Goal: Task Accomplishment & Management: Use online tool/utility

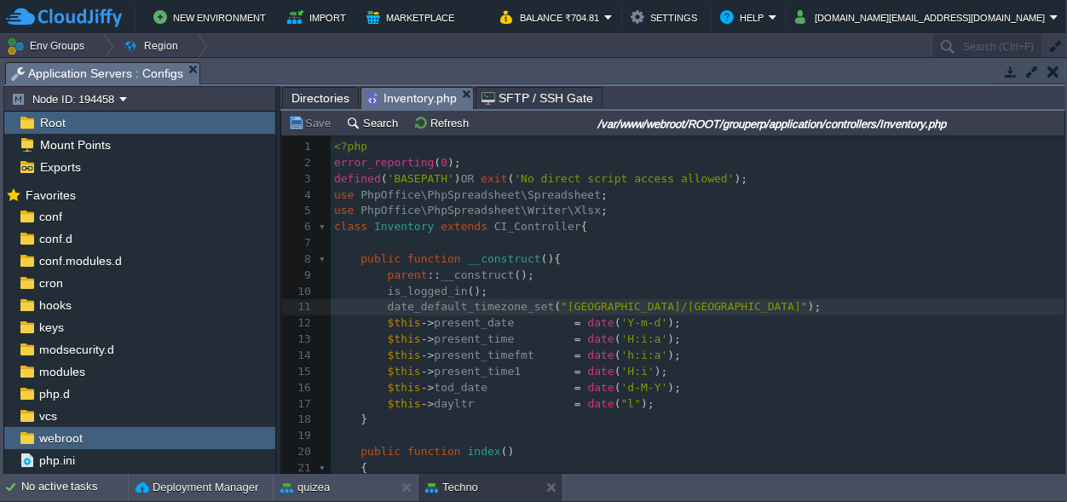
scroll to position [6, 0]
click at [696, 293] on pre "is_logged_in ();" at bounding box center [698, 292] width 734 height 16
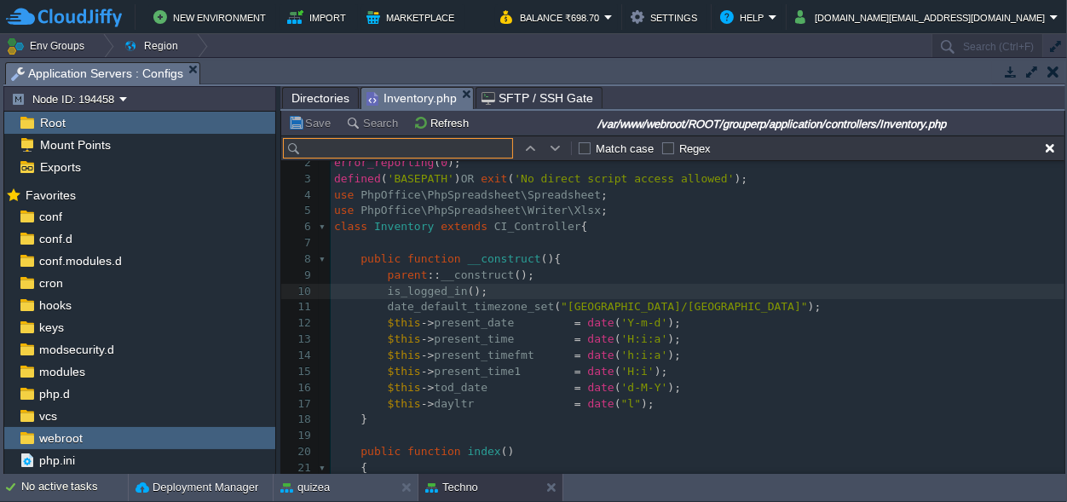
click at [334, 150] on input "text" at bounding box center [398, 148] width 230 height 20
paste input "list_invoice"
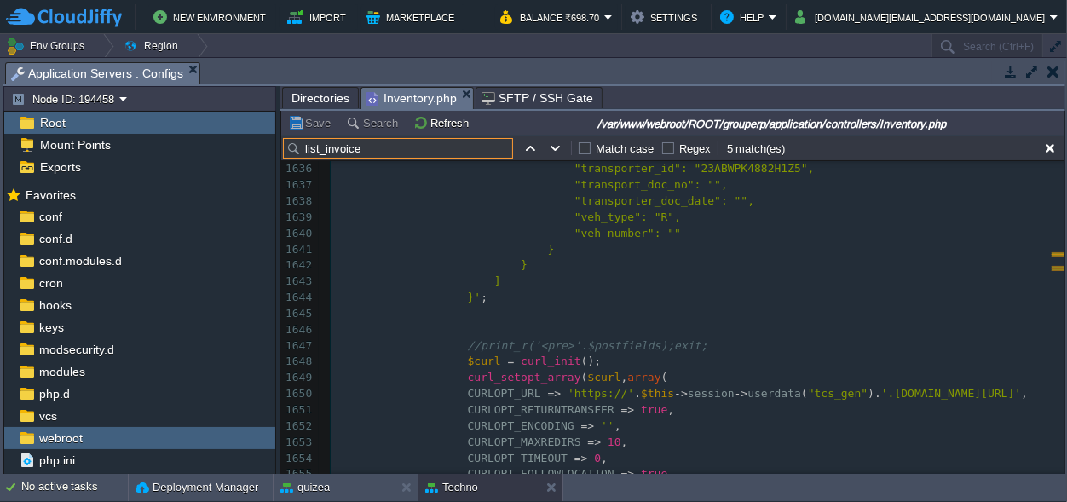
scroll to position [26912, 0]
type input "list_invoice"
click at [552, 149] on button "button" at bounding box center [555, 148] width 15 height 15
type textarea "list_invoice"
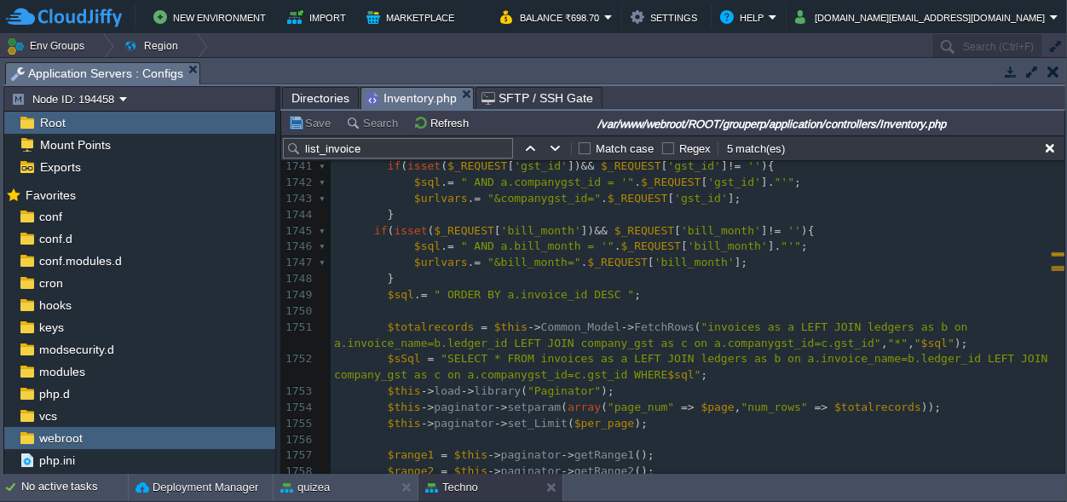
scroll to position [0, 0]
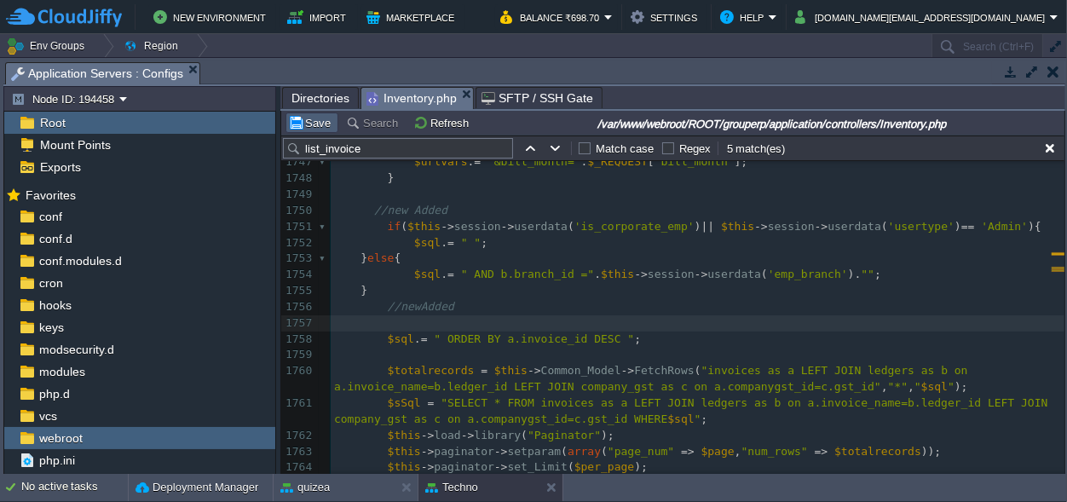
click at [310, 115] on td "Save" at bounding box center [312, 123] width 53 height 20
click at [574, 268] on div "xxxxxxxxxx function list_invoice (){ 1726 if ( isset ( $_REQUEST [ 'invoice_dat…" at bounding box center [698, 307] width 734 height 979
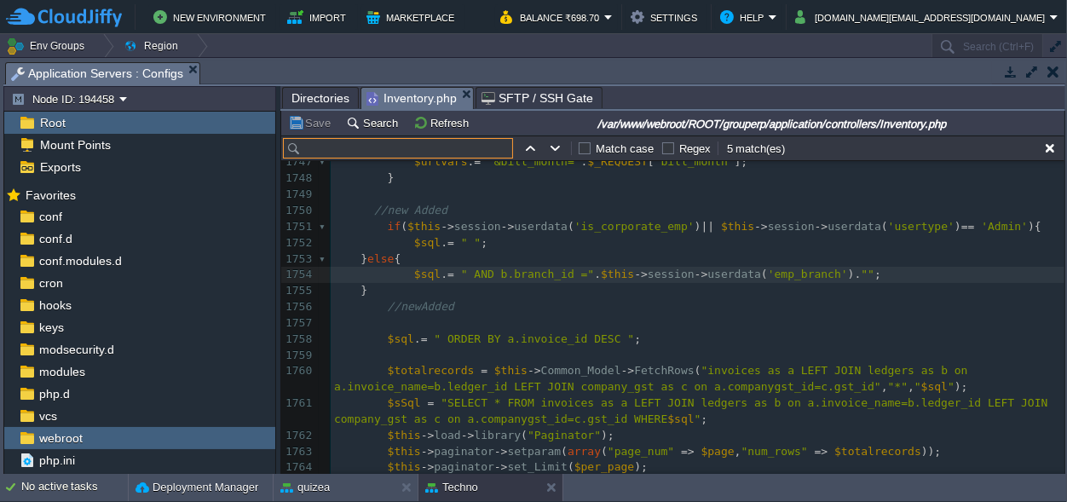
paste input "list_creditnote"
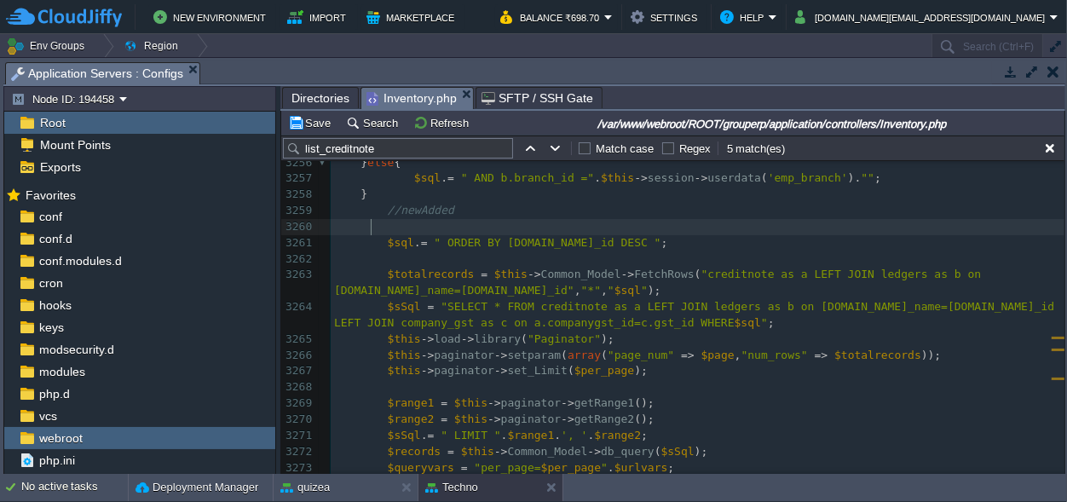
scroll to position [54195, 0]
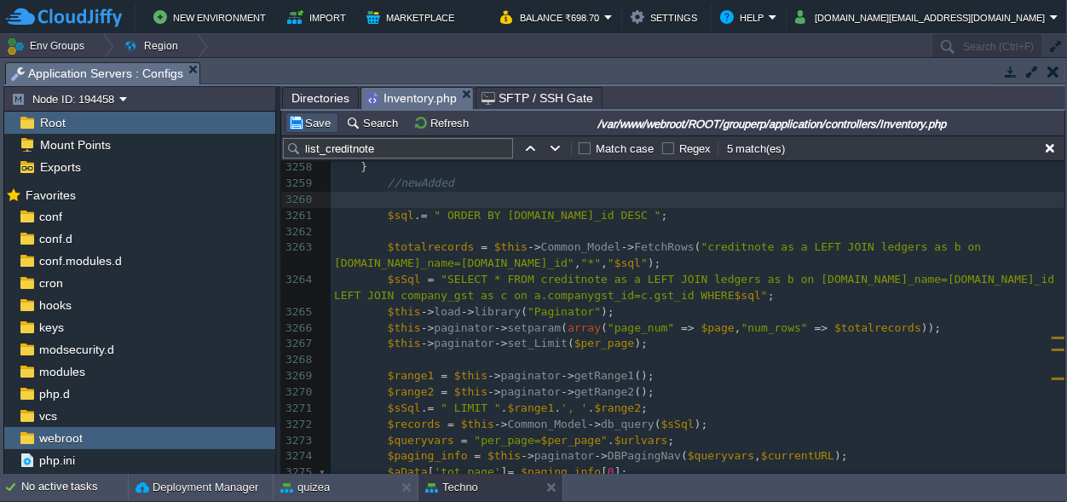
click at [321, 118] on button "Save" at bounding box center [312, 122] width 48 height 15
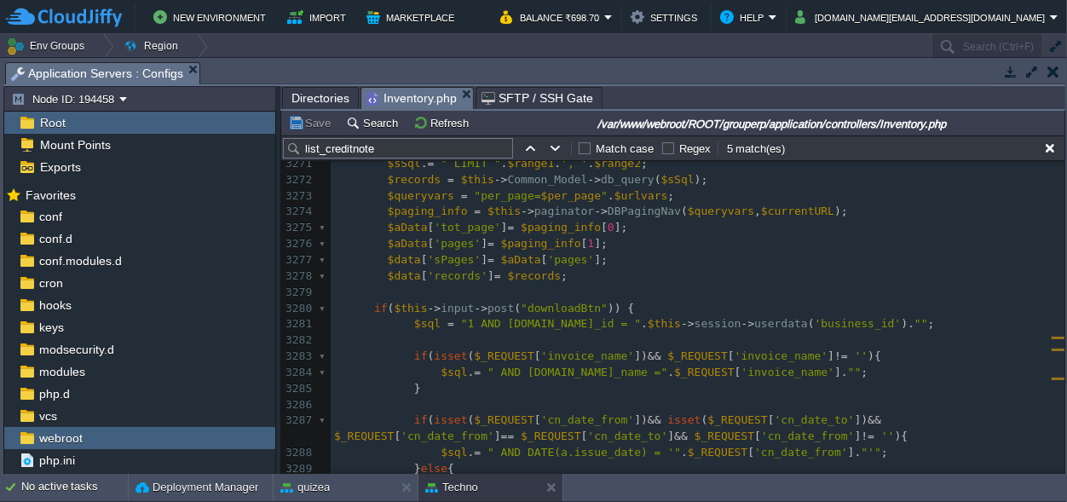
scroll to position [54512, 0]
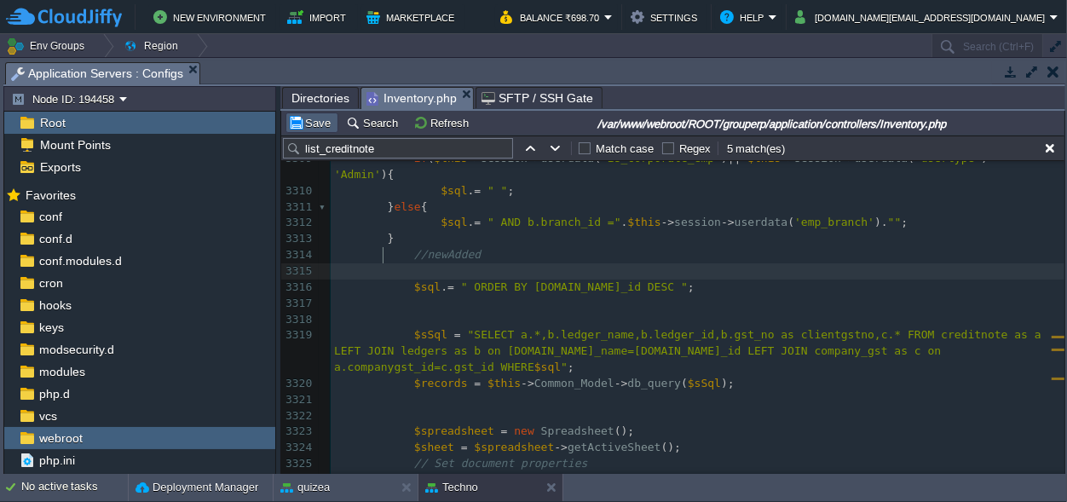
click at [309, 124] on button "Save" at bounding box center [312, 122] width 48 height 15
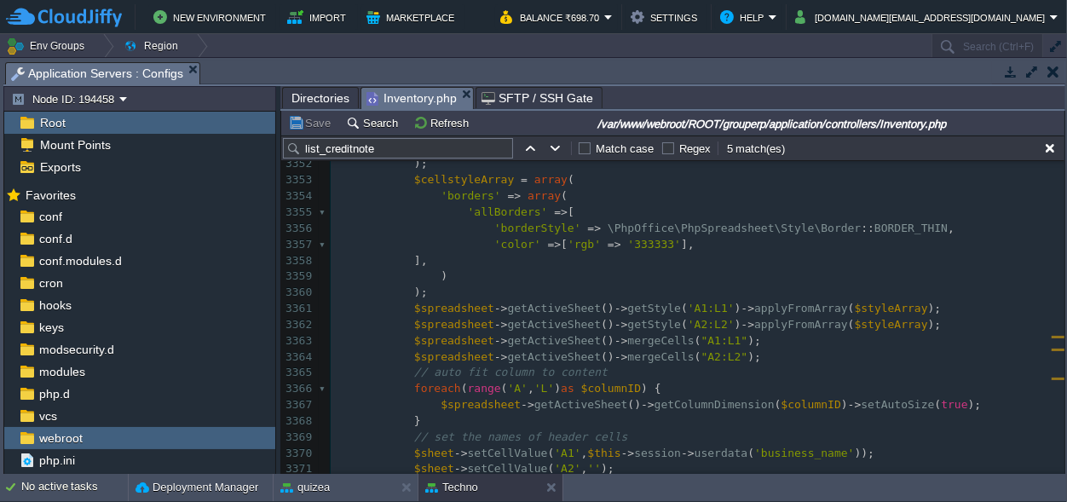
scroll to position [56028, 0]
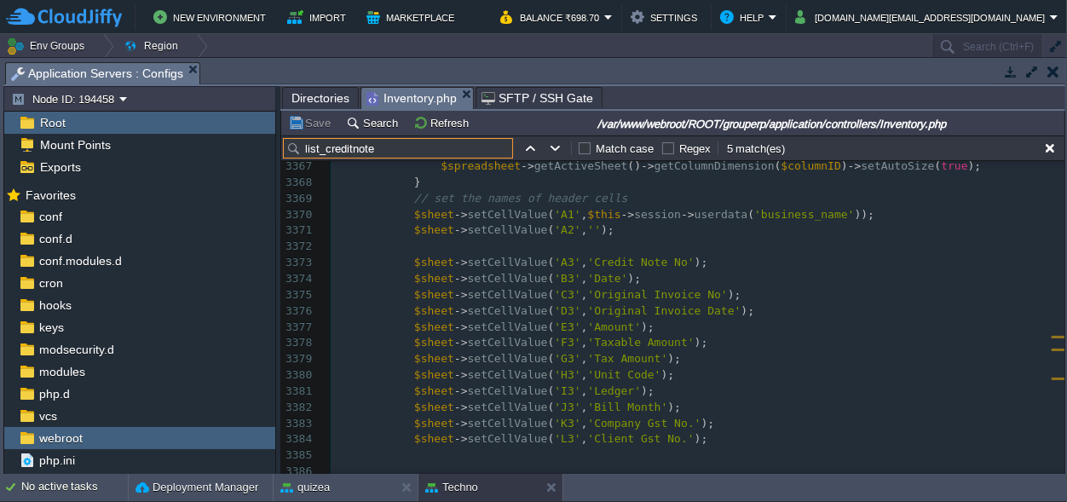
click at [339, 150] on input "list_creditnote" at bounding box center [398, 148] width 230 height 20
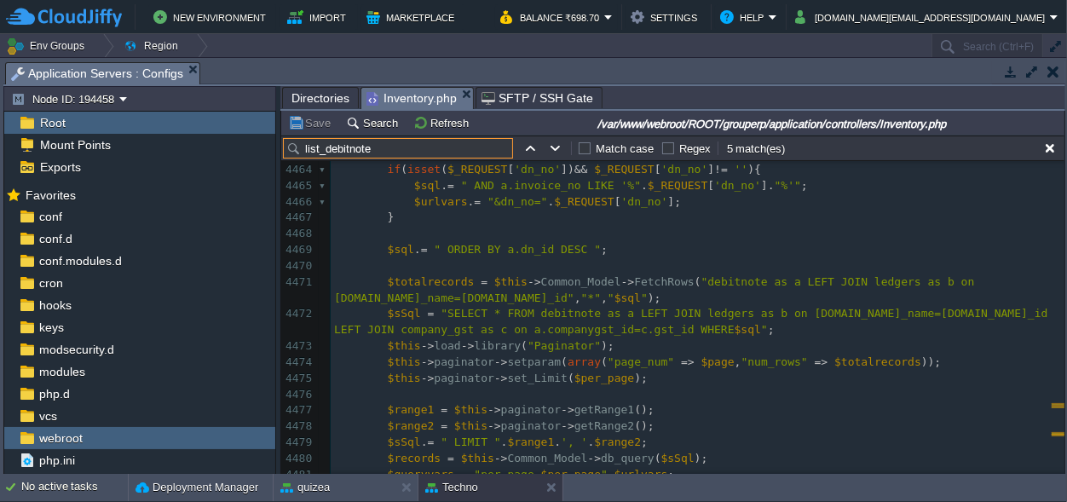
scroll to position [74259, 0]
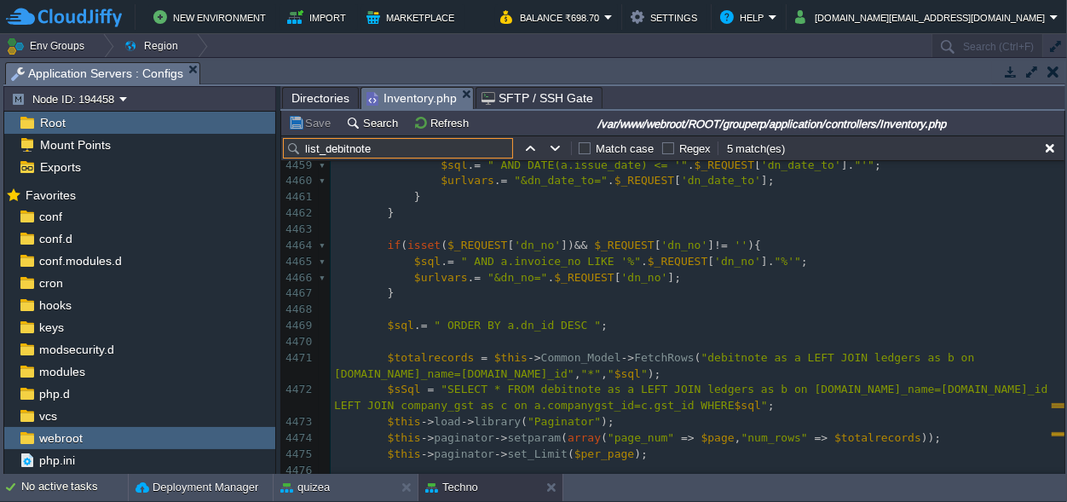
type input "list_debitnote"
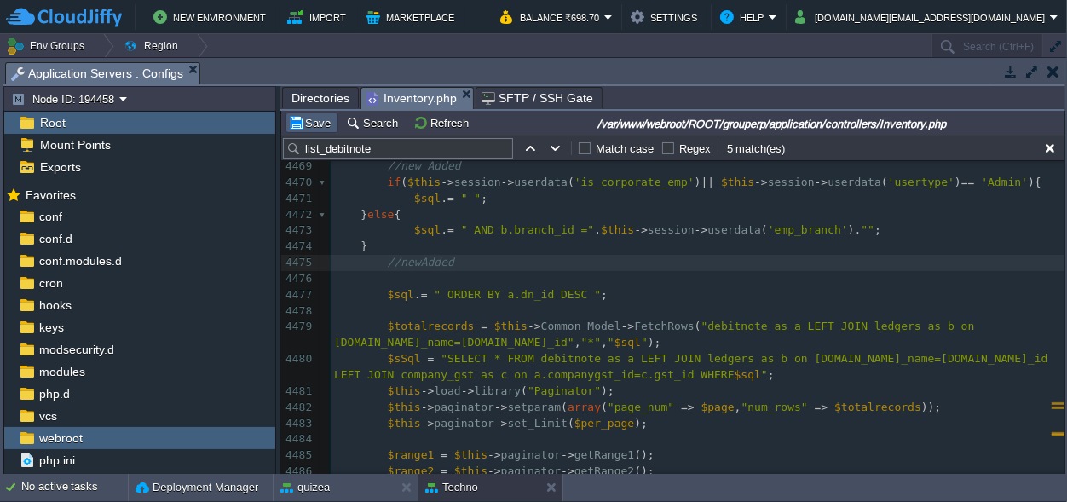
click at [309, 114] on td "Save" at bounding box center [312, 123] width 53 height 20
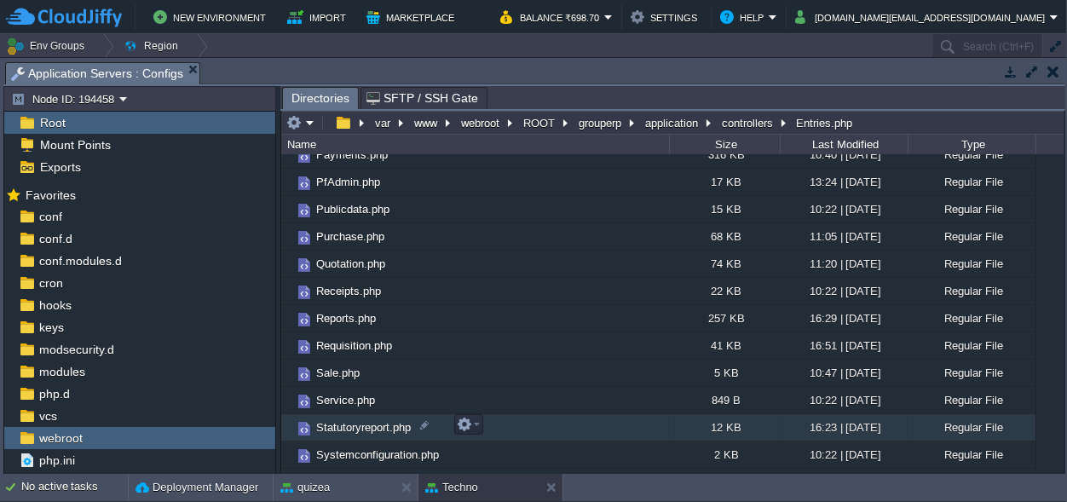
scroll to position [717, 0]
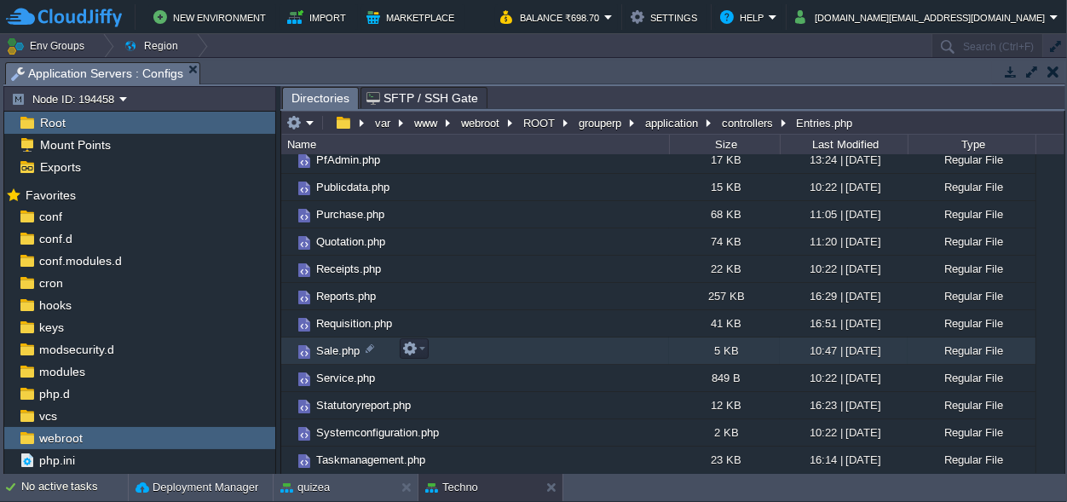
click at [333, 345] on span "Sale.php" at bounding box center [338, 351] width 49 height 14
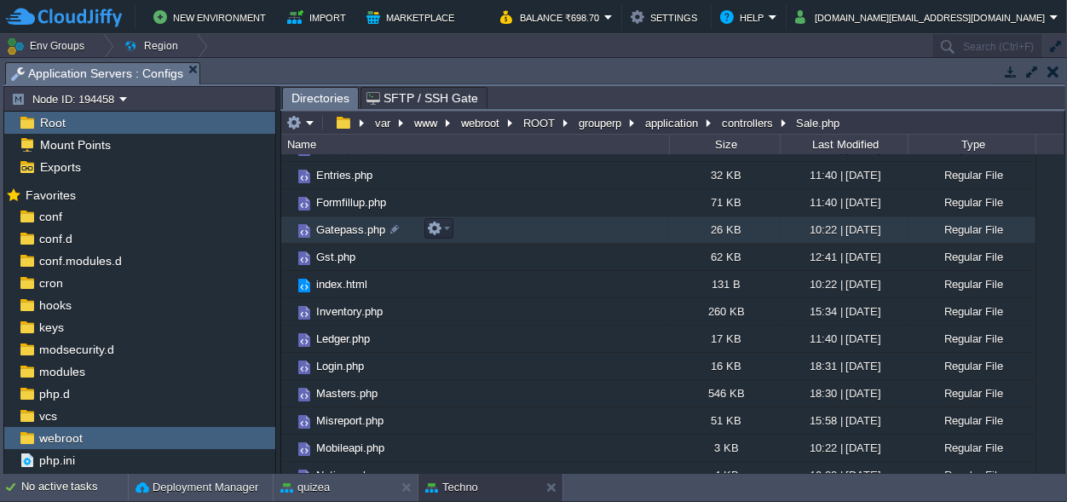
scroll to position [240, 0]
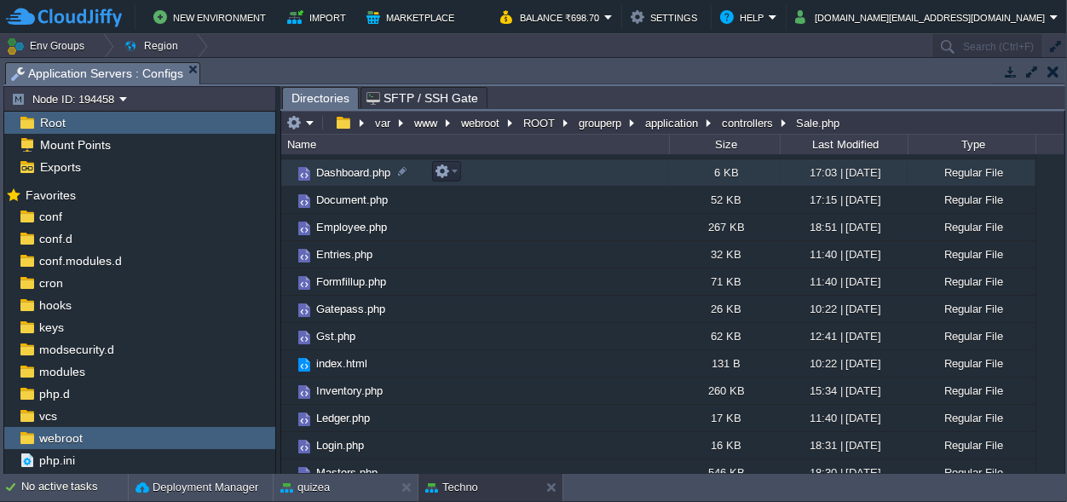
click at [343, 174] on span "Dashboard.php" at bounding box center [353, 172] width 79 height 14
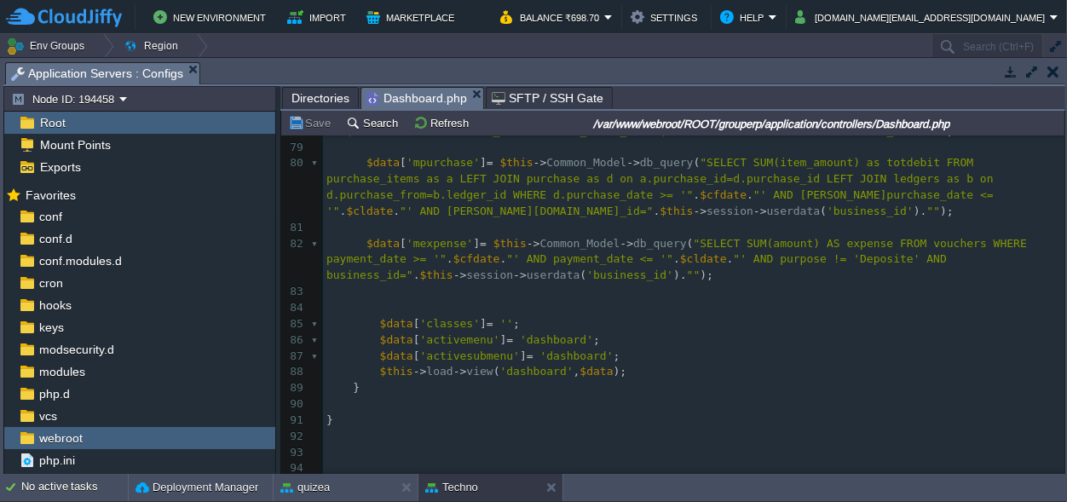
scroll to position [1629, 0]
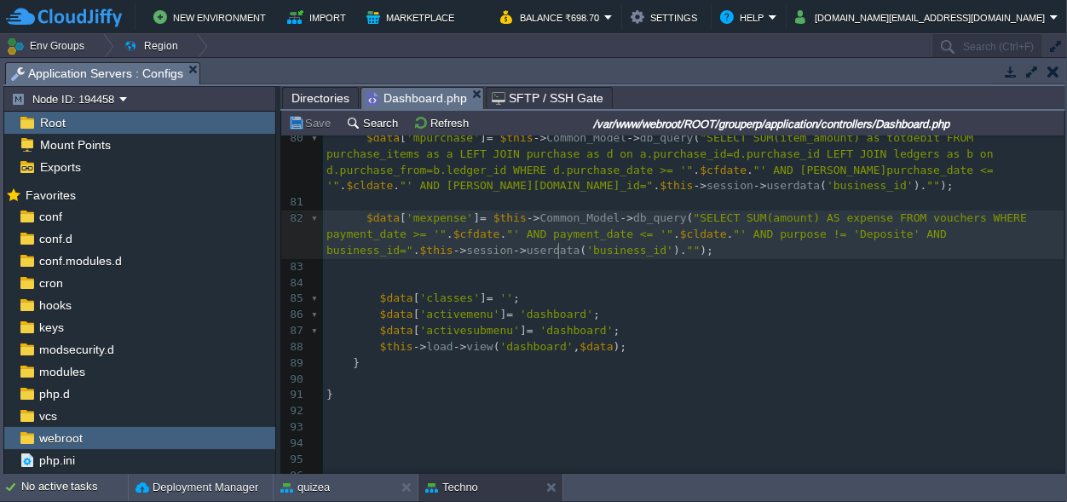
click at [579, 236] on pre "$data [ 'mexpense' ] = $this -> Common_Model -> db_query ( "SELECT SUM(amount) …" at bounding box center [694, 235] width 742 height 49
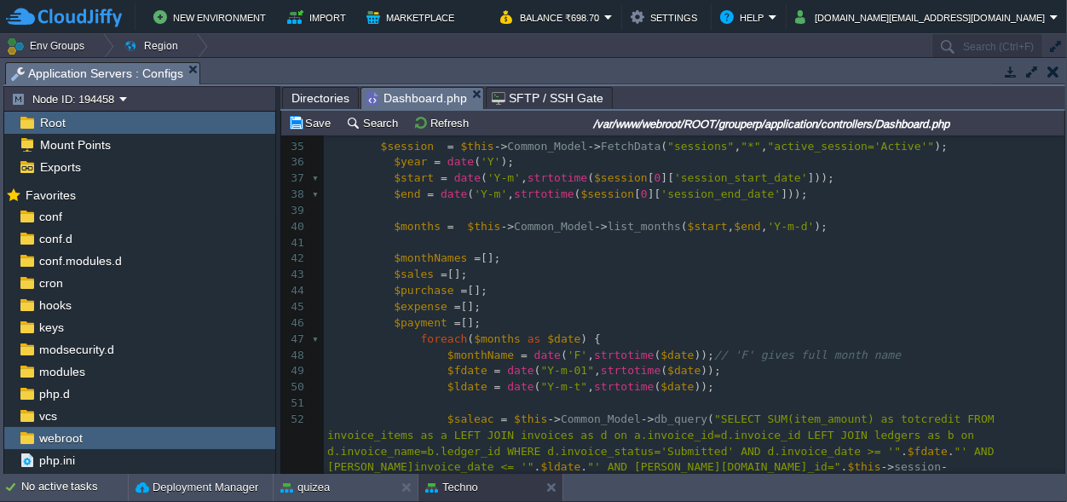
scroll to position [356, 0]
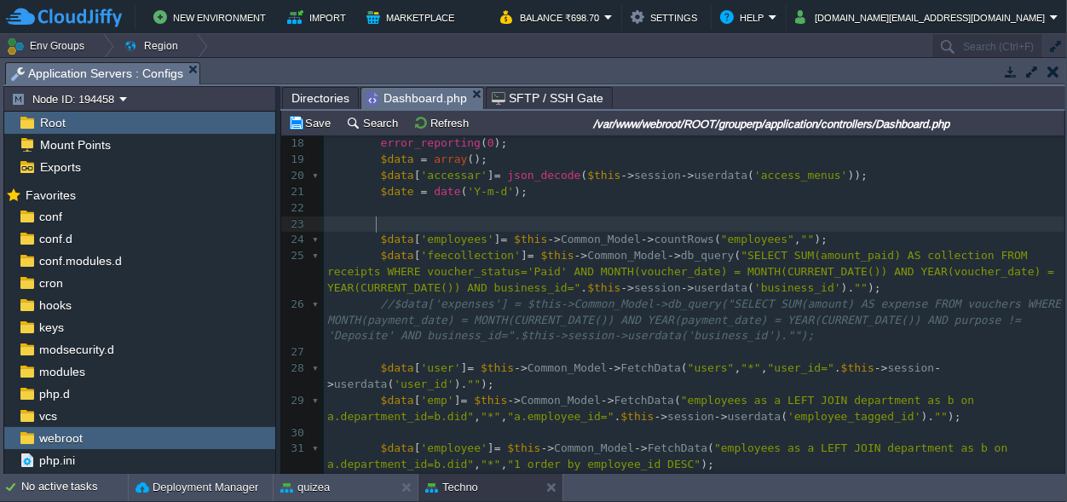
click at [376, 232] on pre "$data [ 'employees' ] = $this -> Common_Model -> countRows ( "employees" , "" );" at bounding box center [694, 240] width 741 height 16
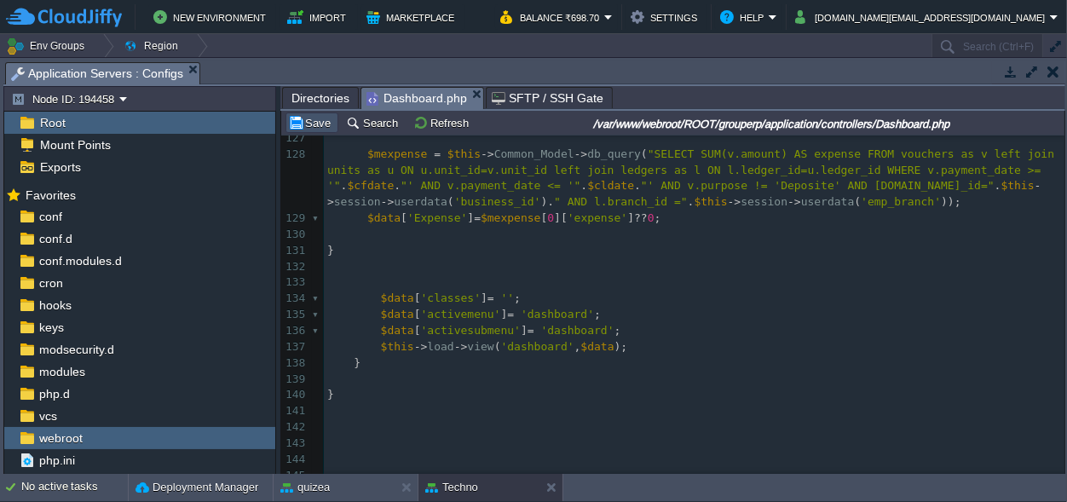
click at [324, 118] on button "Save" at bounding box center [312, 122] width 48 height 15
click at [310, 93] on span "Directories" at bounding box center [321, 98] width 58 height 20
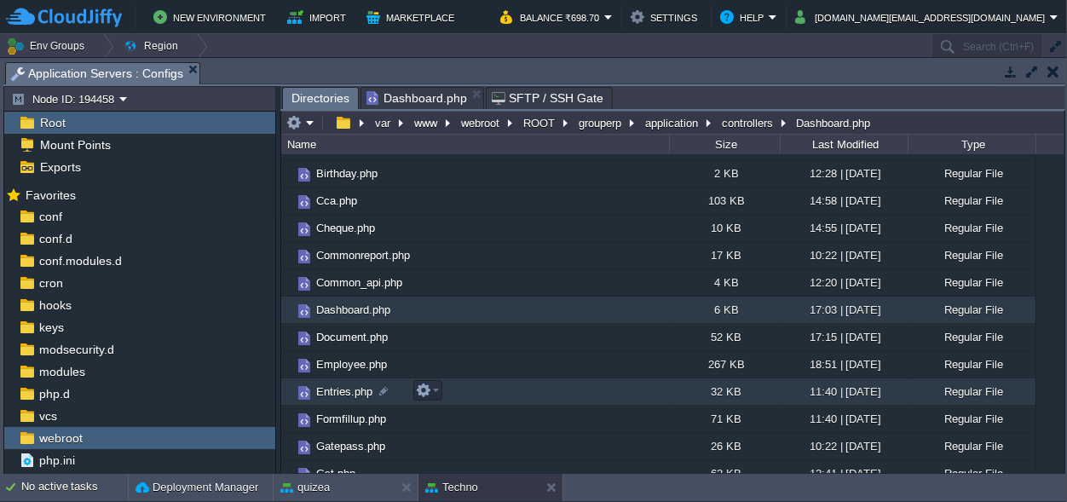
scroll to position [159, 0]
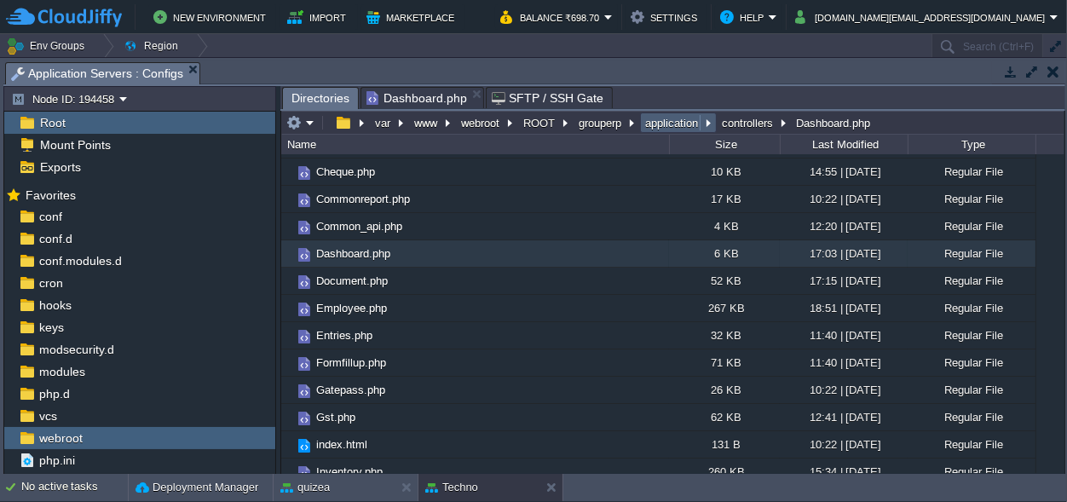
click at [708, 124] on em "application" at bounding box center [679, 122] width 72 height 15
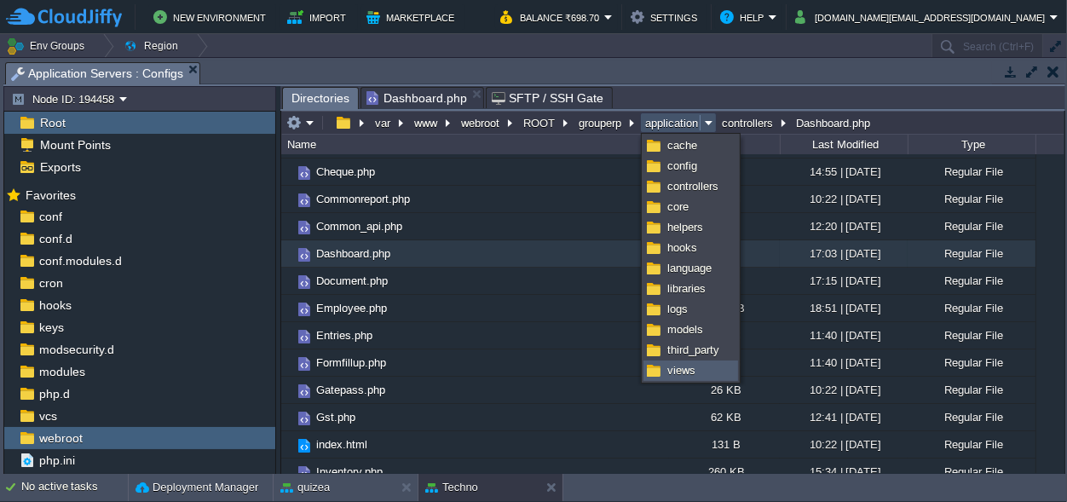
click at [684, 371] on span "views" at bounding box center [681, 370] width 28 height 13
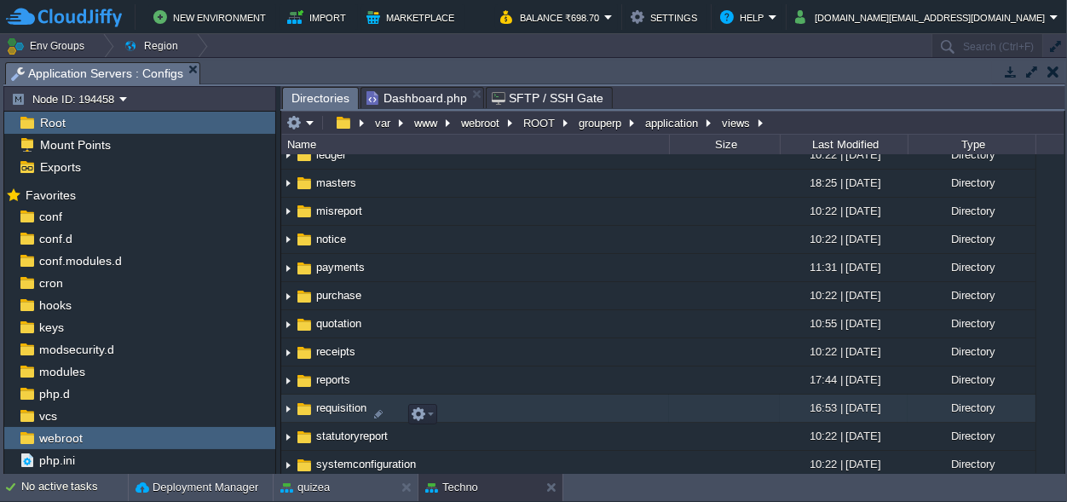
scroll to position [398, 0]
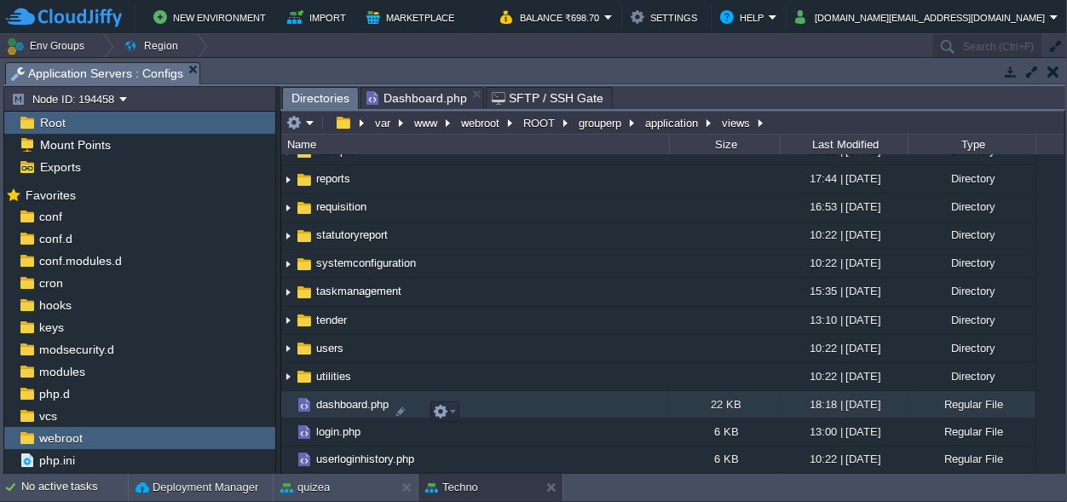
click at [364, 403] on span "dashboard.php" at bounding box center [353, 404] width 78 height 14
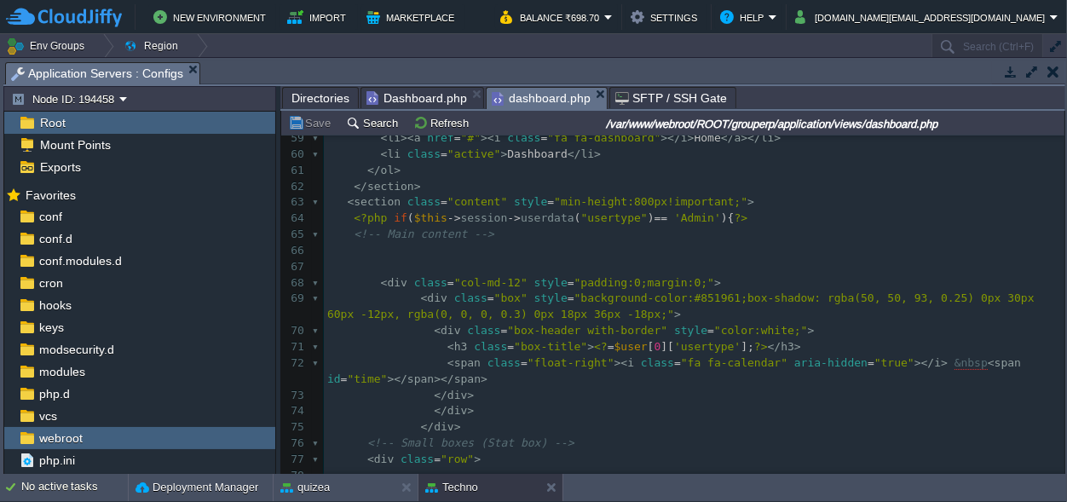
scroll to position [878, 0]
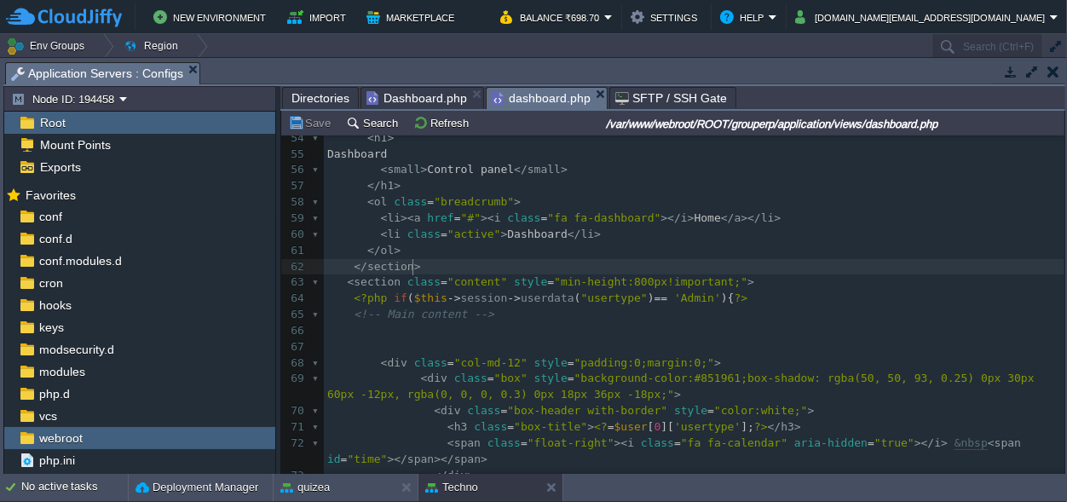
click at [439, 264] on pre "</ section >" at bounding box center [694, 267] width 741 height 16
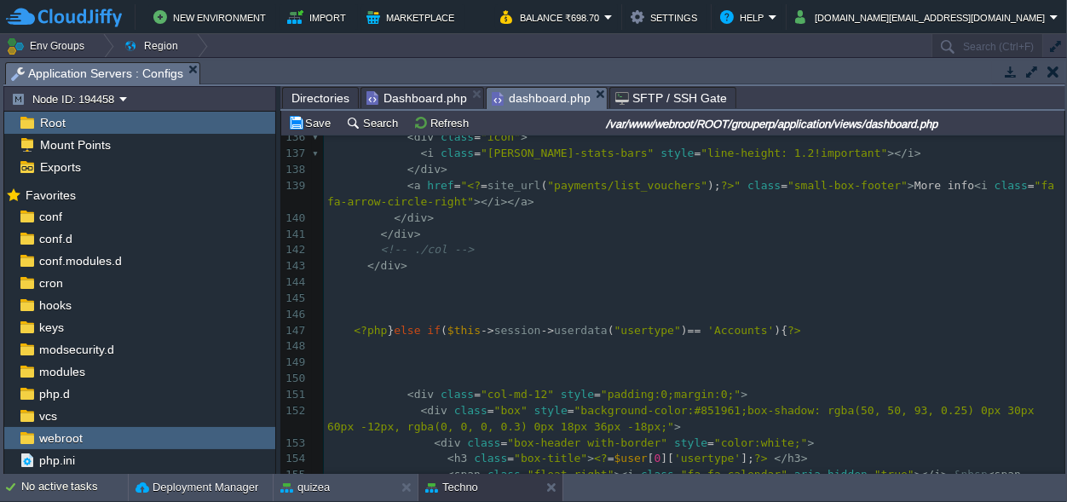
scroll to position [2785, 0]
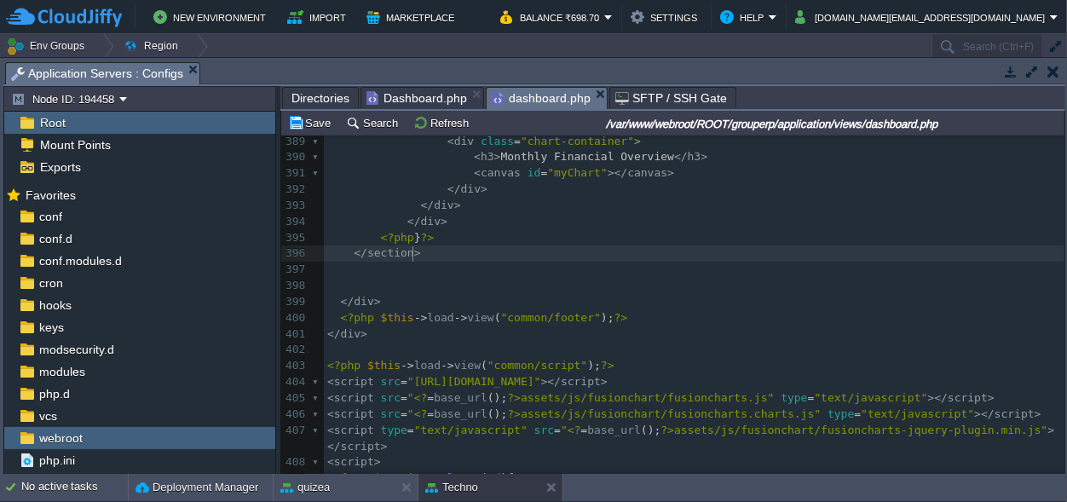
click at [430, 252] on pre "</ section >" at bounding box center [694, 253] width 741 height 16
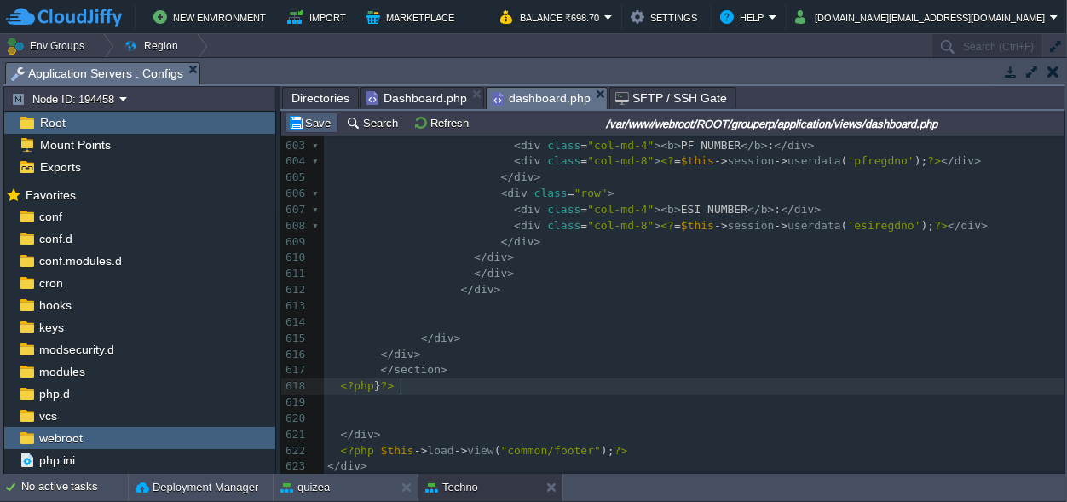
drag, startPoint x: 315, startPoint y: 124, endPoint x: 333, endPoint y: 135, distance: 21.8
click at [315, 123] on button "Save" at bounding box center [312, 122] width 48 height 15
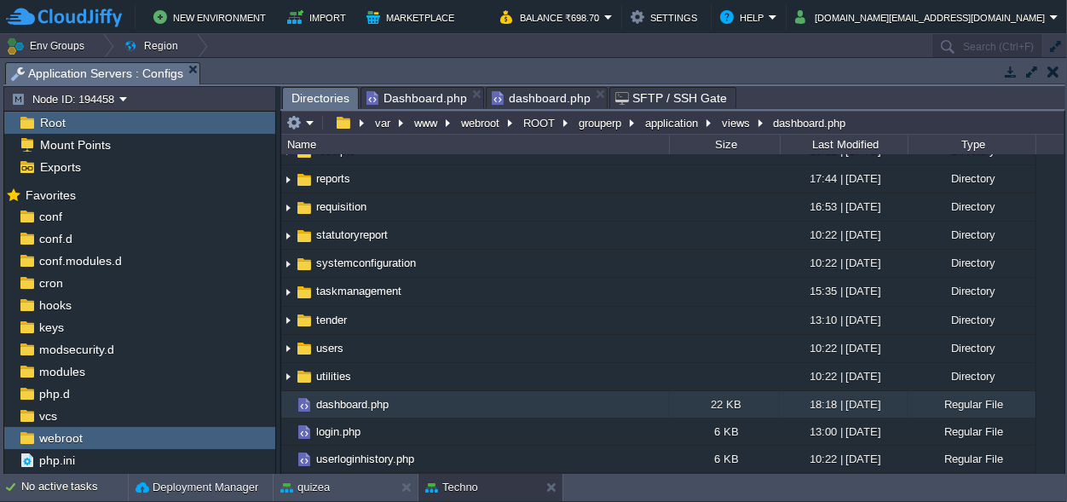
click at [300, 97] on span "Directories" at bounding box center [321, 98] width 58 height 21
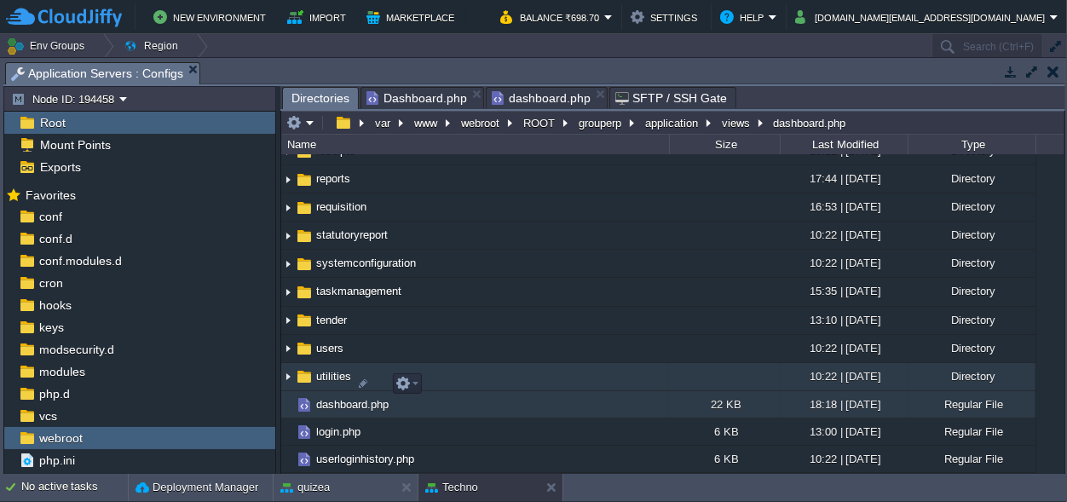
click at [290, 379] on img at bounding box center [288, 377] width 14 height 26
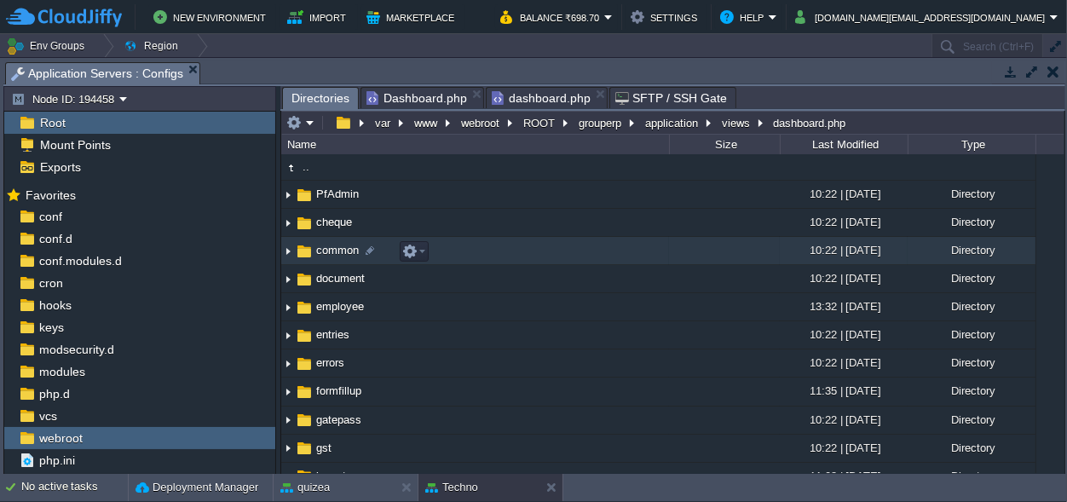
click at [282, 252] on img at bounding box center [288, 251] width 14 height 26
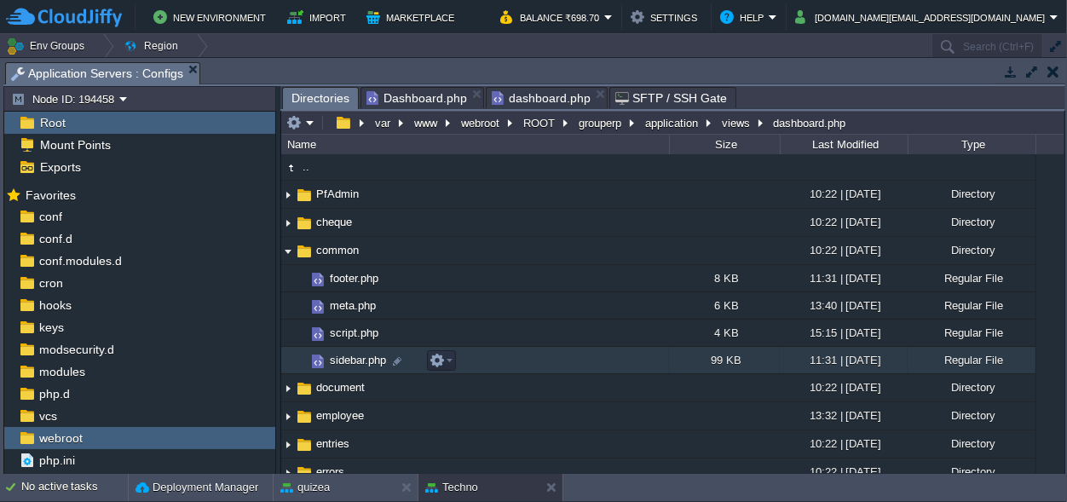
click at [371, 359] on span "sidebar.php" at bounding box center [357, 360] width 61 height 14
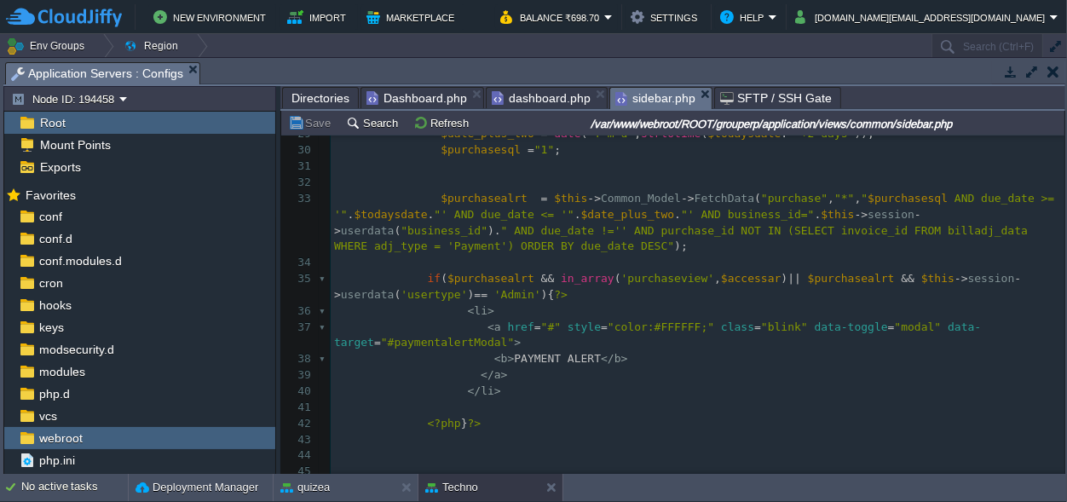
scroll to position [563, 0]
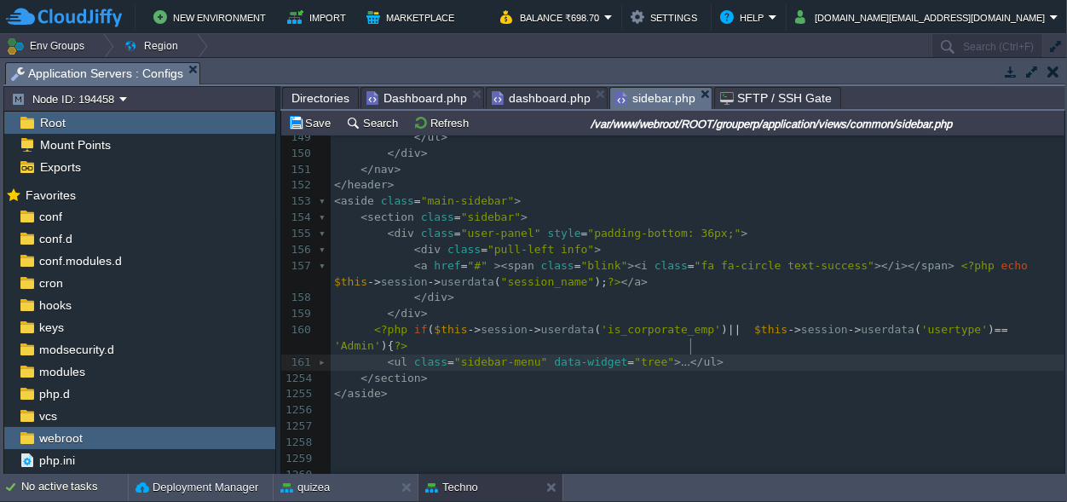
click at [705, 355] on pre "< ul class = "sidebar-menu" data-widget = "tree" > ... </ ul >" at bounding box center [698, 363] width 734 height 16
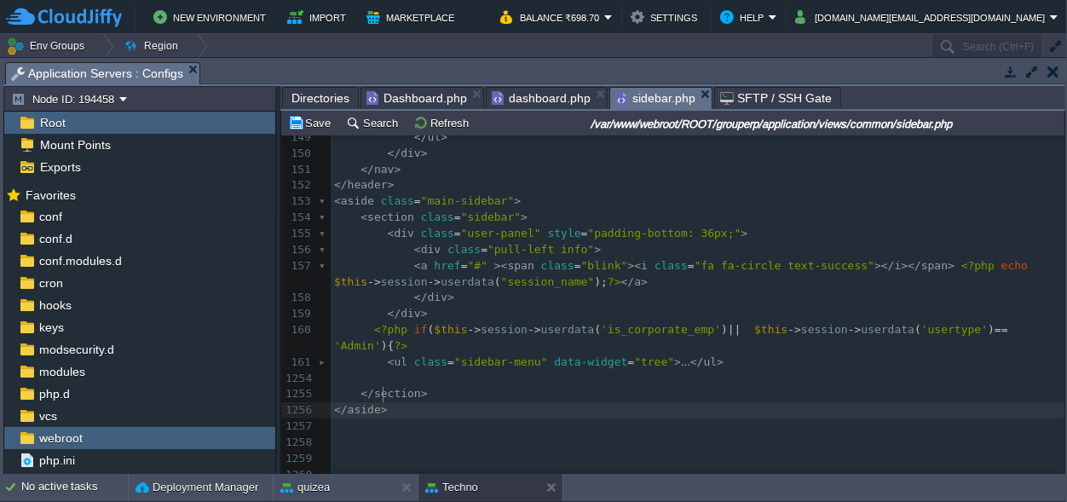
click at [654, 402] on pre "</ aside >" at bounding box center [698, 410] width 734 height 16
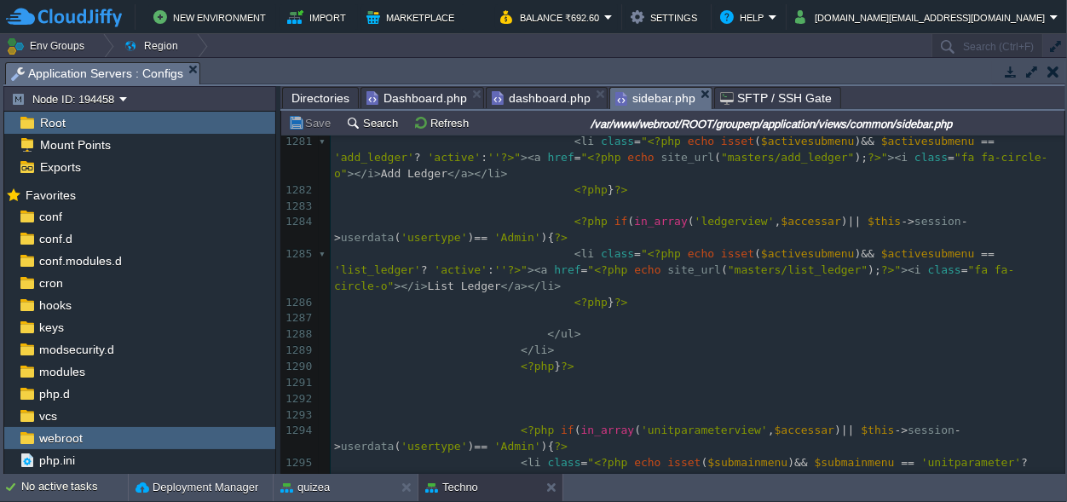
scroll to position [3907, 0]
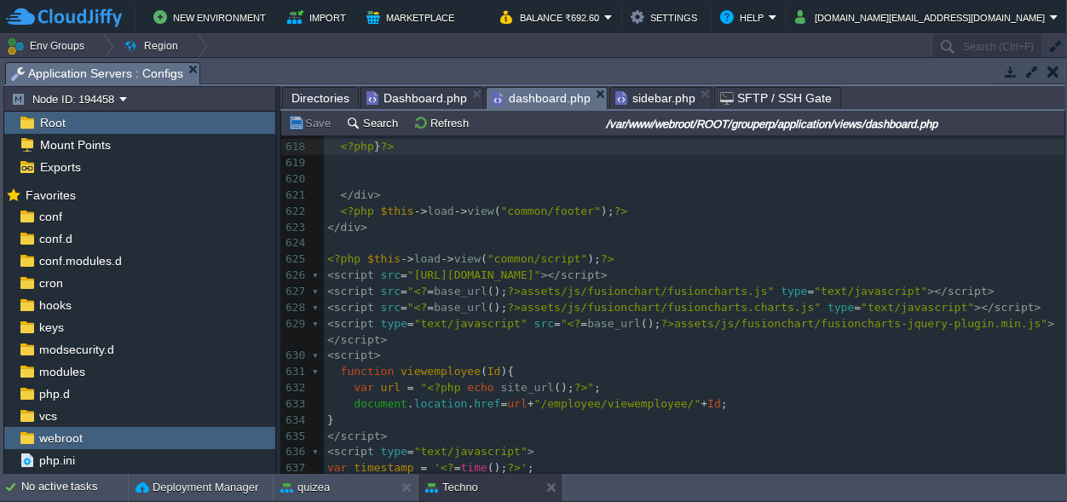
click at [514, 94] on span "dashboard.php" at bounding box center [541, 98] width 99 height 21
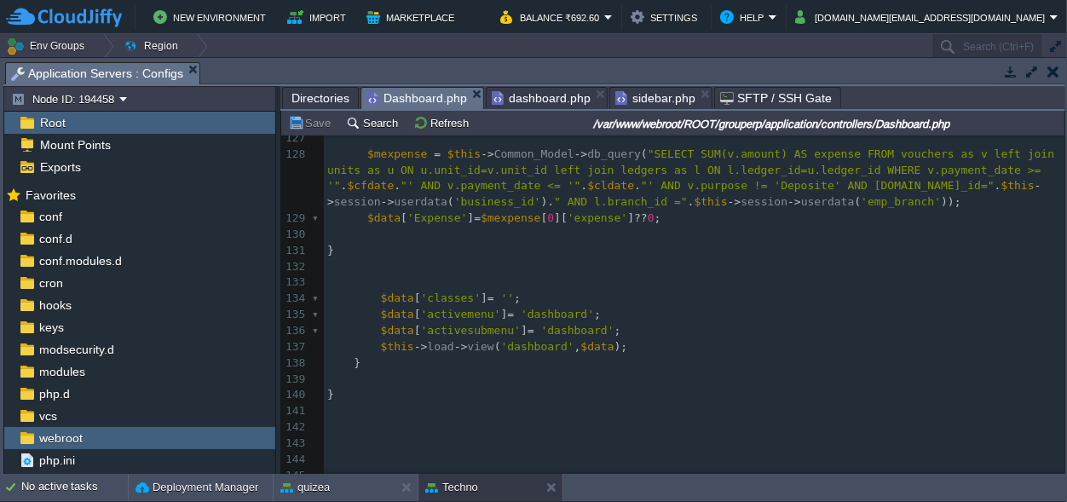
click at [391, 95] on span "Dashboard.php" at bounding box center [417, 98] width 101 height 21
click at [644, 95] on span "sidebar.php" at bounding box center [655, 98] width 80 height 20
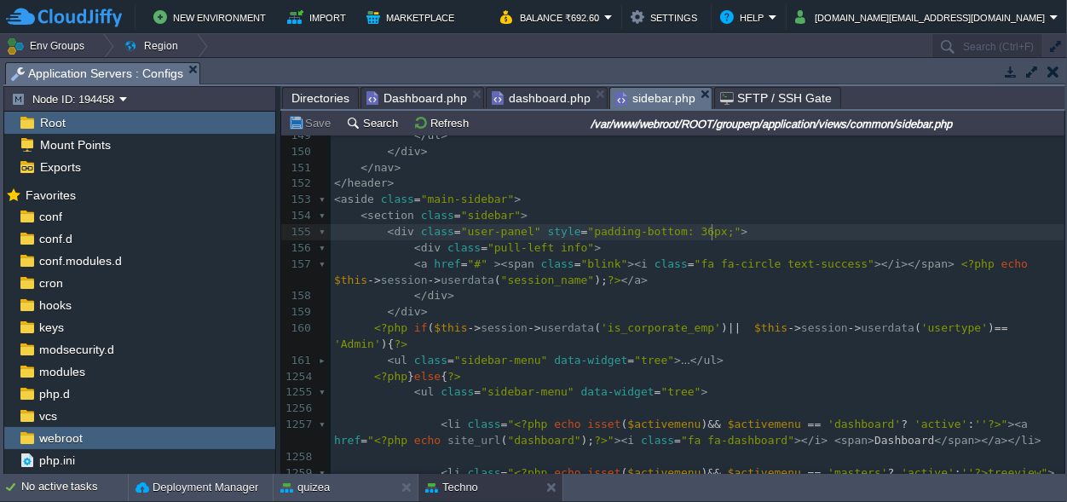
click at [765, 225] on pre "< div class = "user-panel" style = "padding-bottom: 36px;" >" at bounding box center [698, 232] width 734 height 16
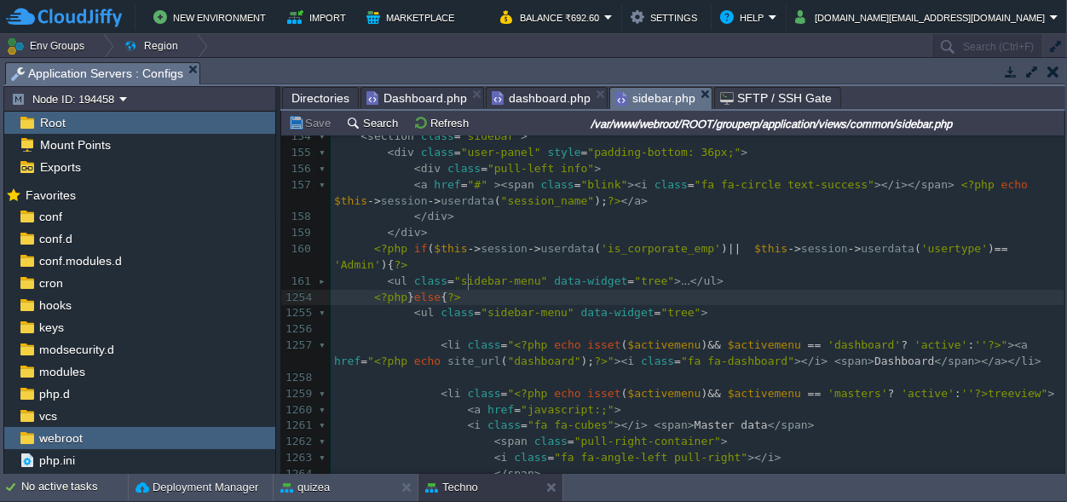
click at [774, 290] on pre "<?php } else { ?>" at bounding box center [698, 298] width 734 height 16
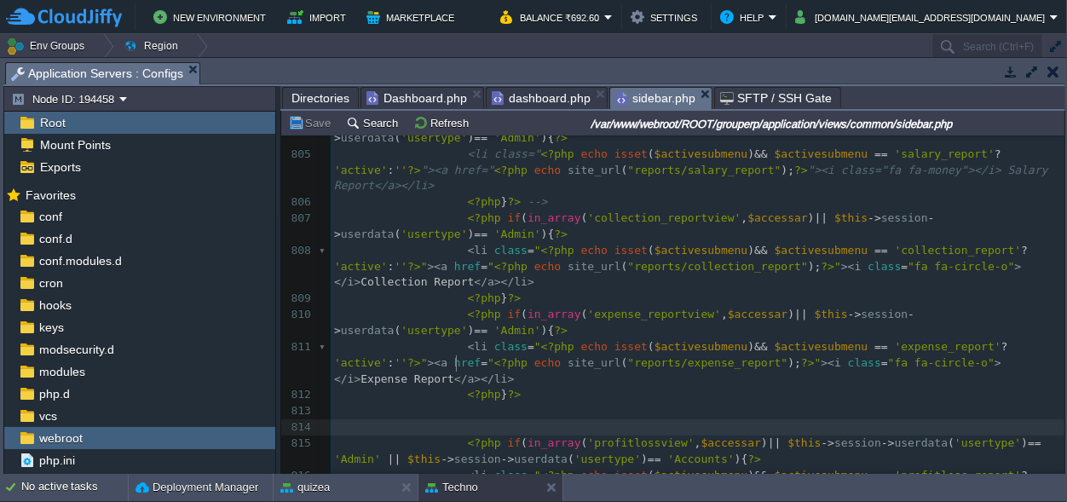
click at [732, 419] on pre at bounding box center [698, 427] width 734 height 16
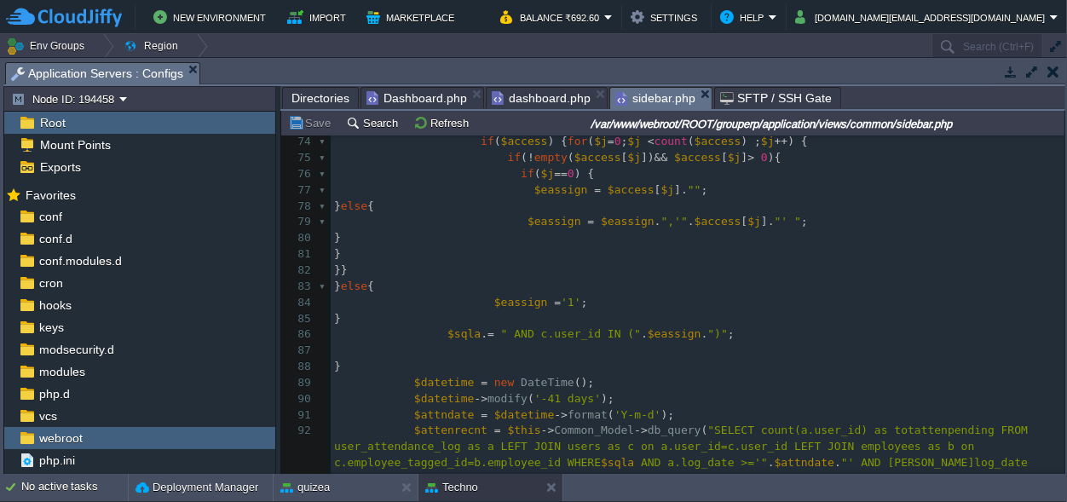
scroll to position [1593, 0]
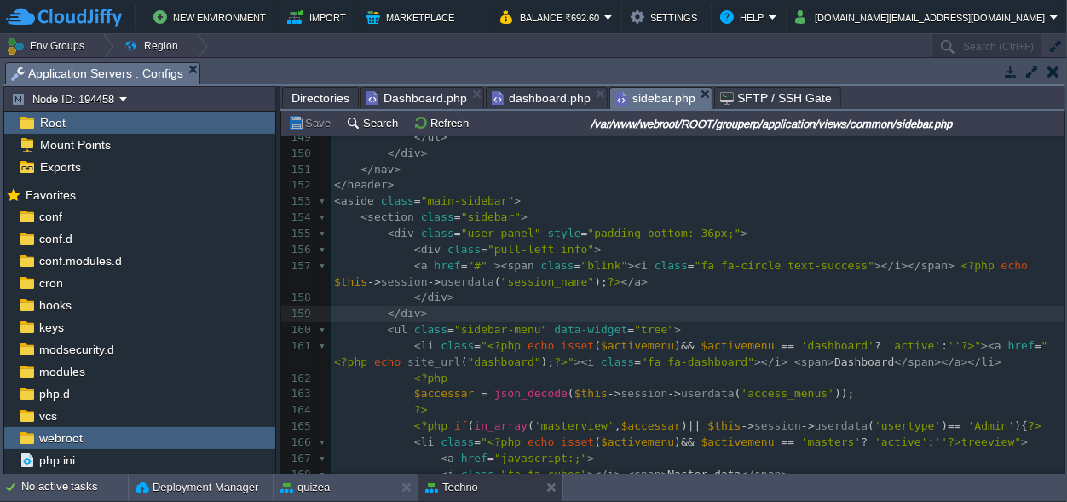
click at [437, 313] on pre "</ div >" at bounding box center [698, 314] width 734 height 16
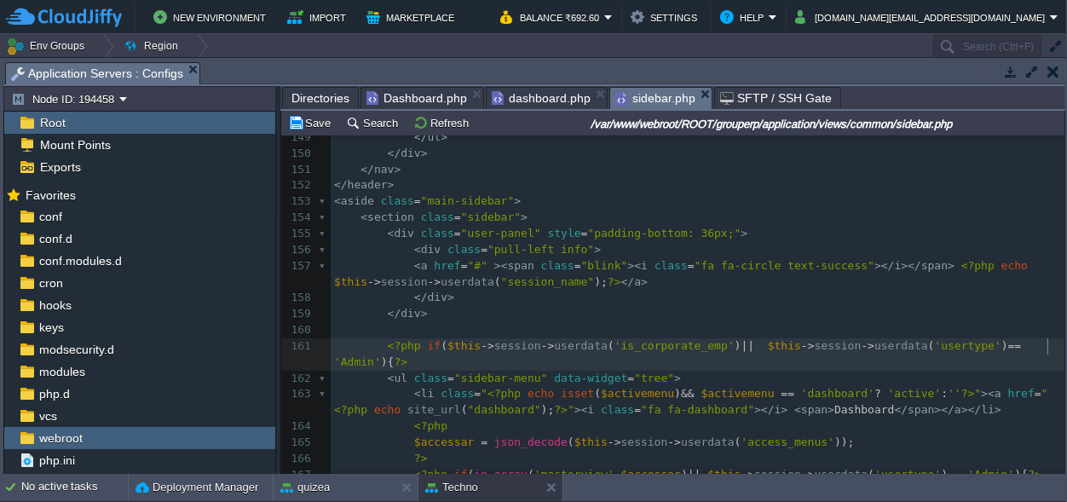
click at [395, 355] on span "){" at bounding box center [388, 361] width 14 height 13
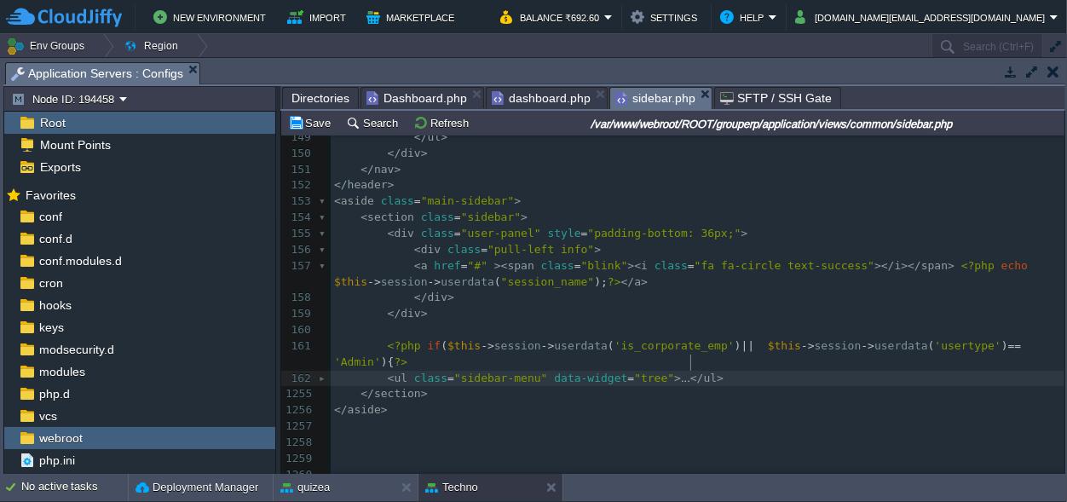
click at [708, 371] on pre "< ul class = "sidebar-menu" data-widget = "tree" > ... </ ul >" at bounding box center [698, 379] width 734 height 16
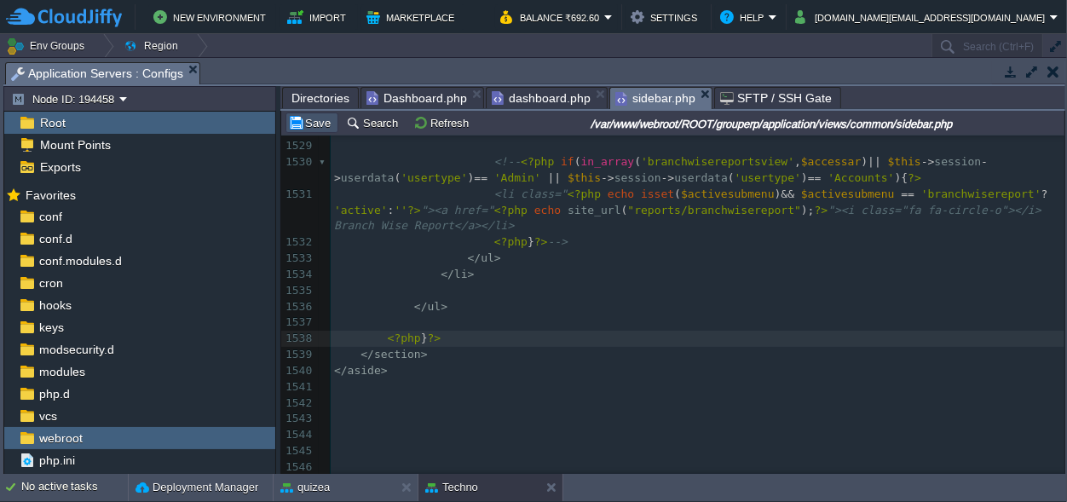
click at [321, 121] on button "Save" at bounding box center [312, 122] width 48 height 15
